Goal: Find specific page/section: Find specific page/section

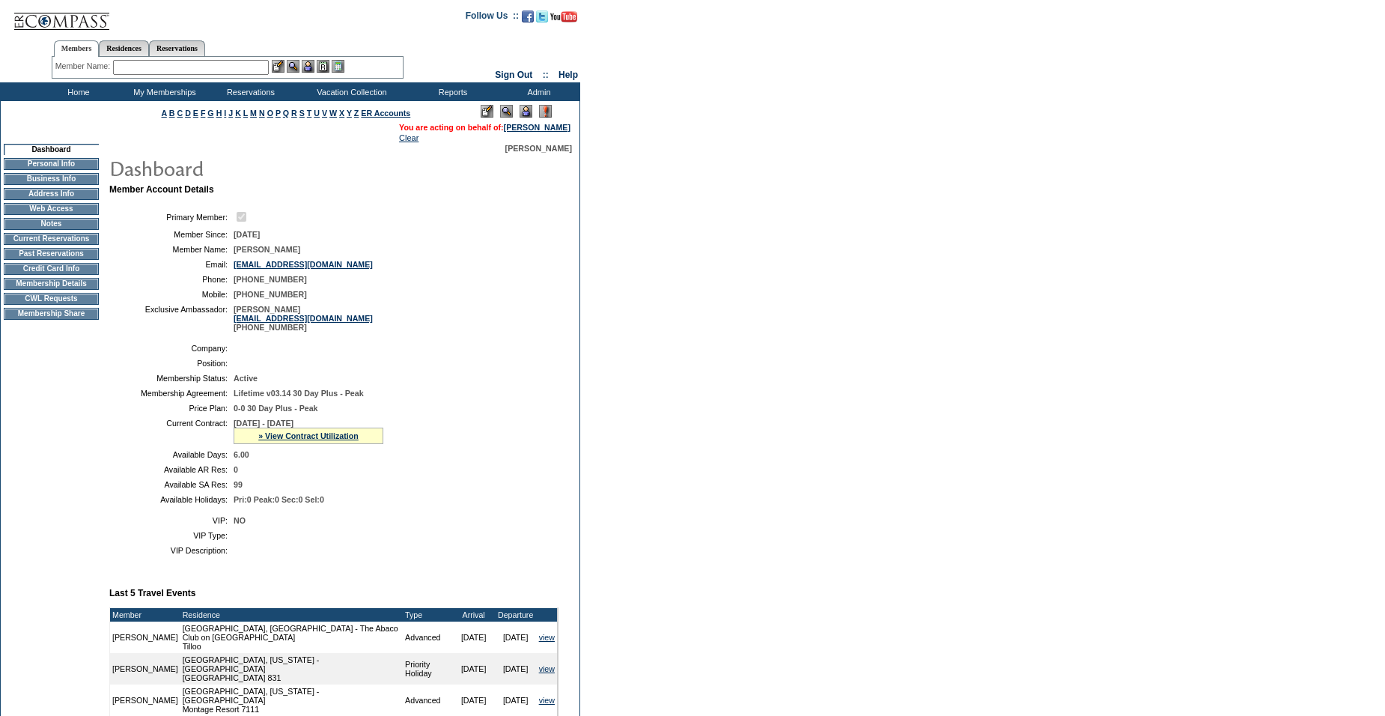
click at [502, 398] on td "Lifetime v03.14 30 Day Plus - Peak" at bounding box center [393, 393] width 319 height 9
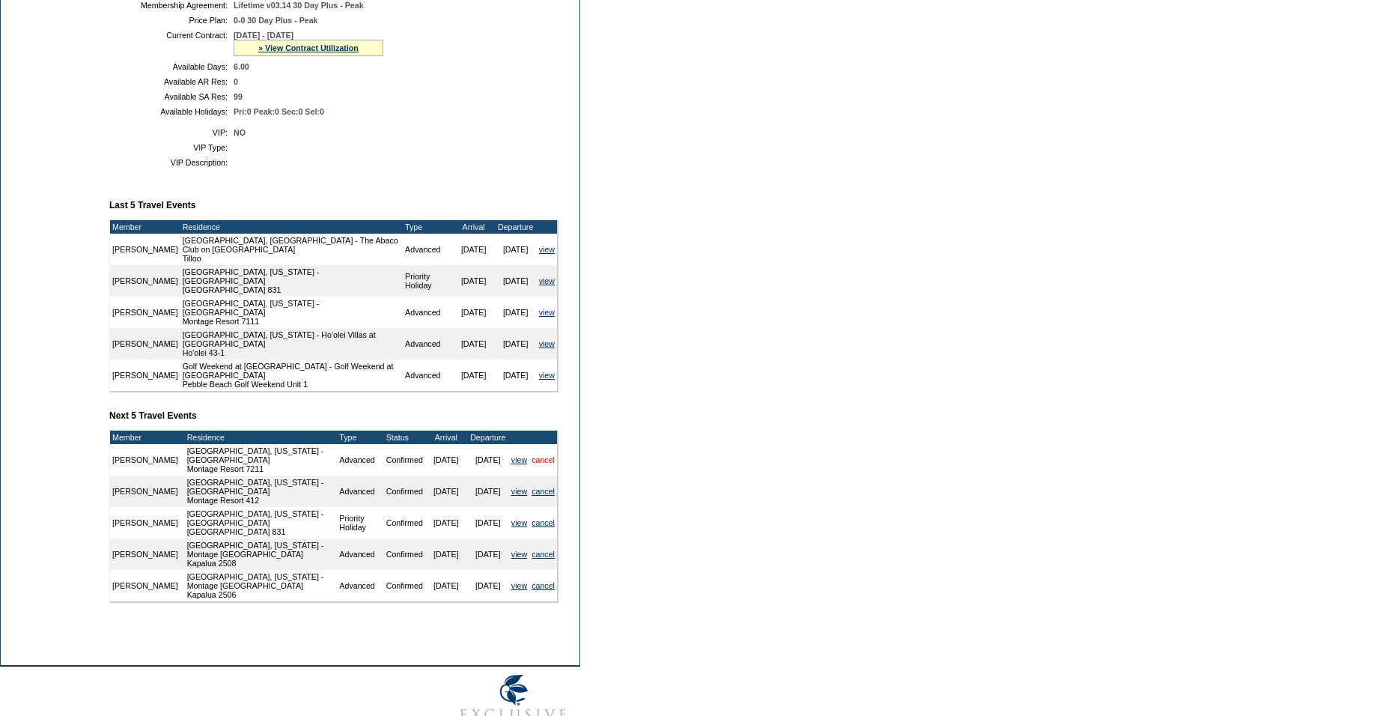
scroll to position [389, 0]
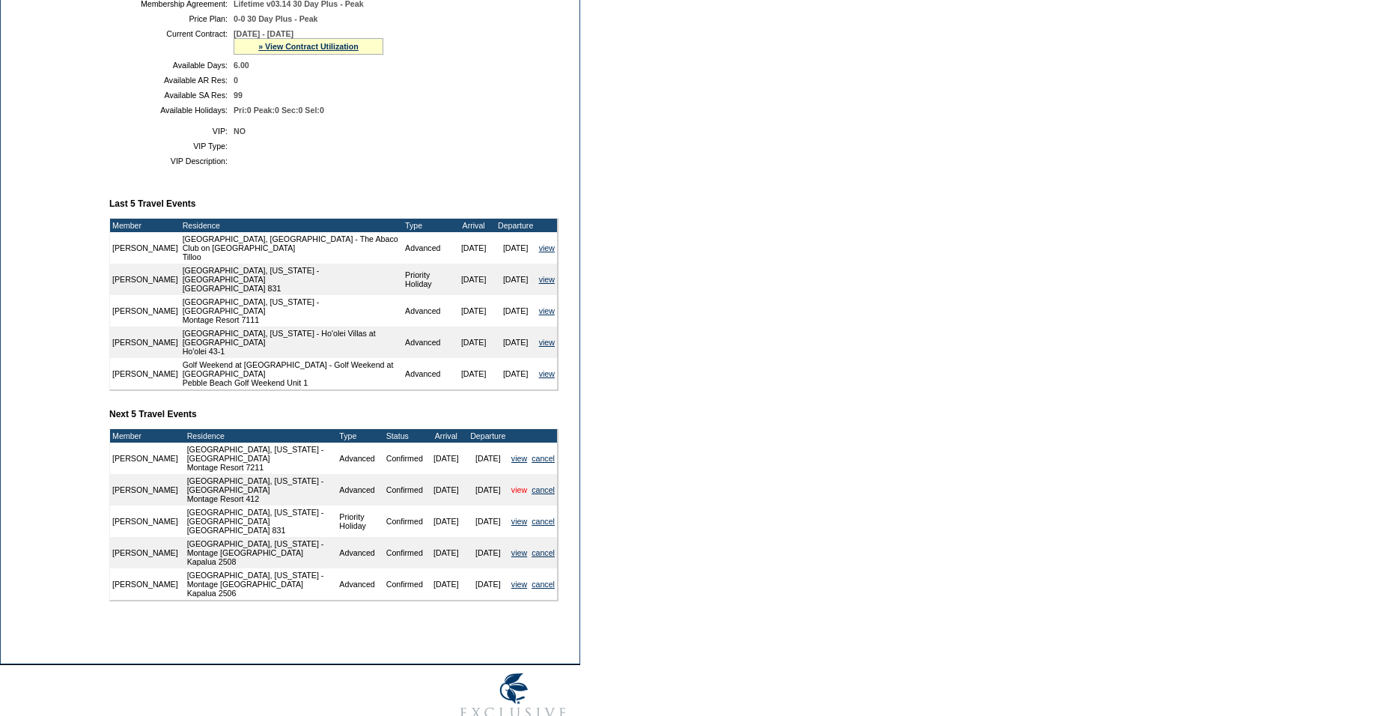
click at [520, 494] on link "view" at bounding box center [519, 489] width 16 height 9
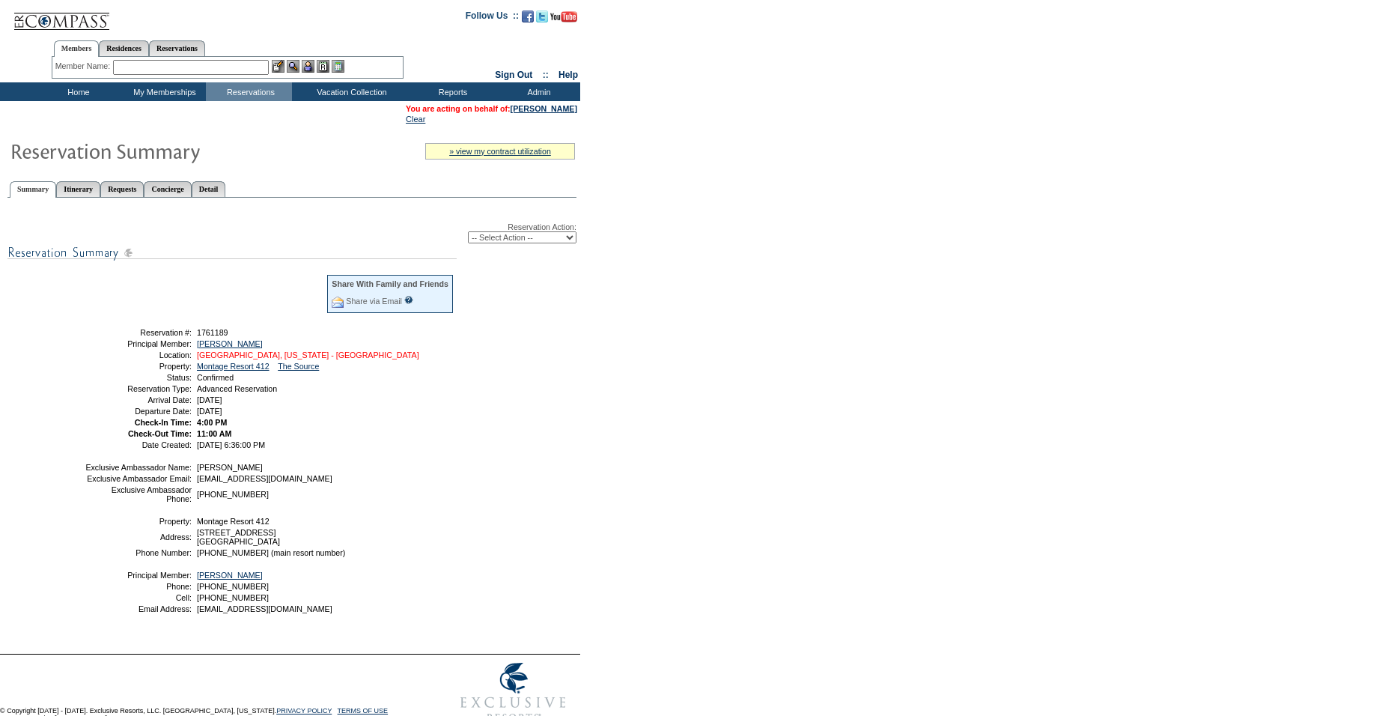
click at [291, 357] on link "[GEOGRAPHIC_DATA], [US_STATE] - [GEOGRAPHIC_DATA]" at bounding box center [308, 354] width 222 height 9
